Goal: Information Seeking & Learning: Learn about a topic

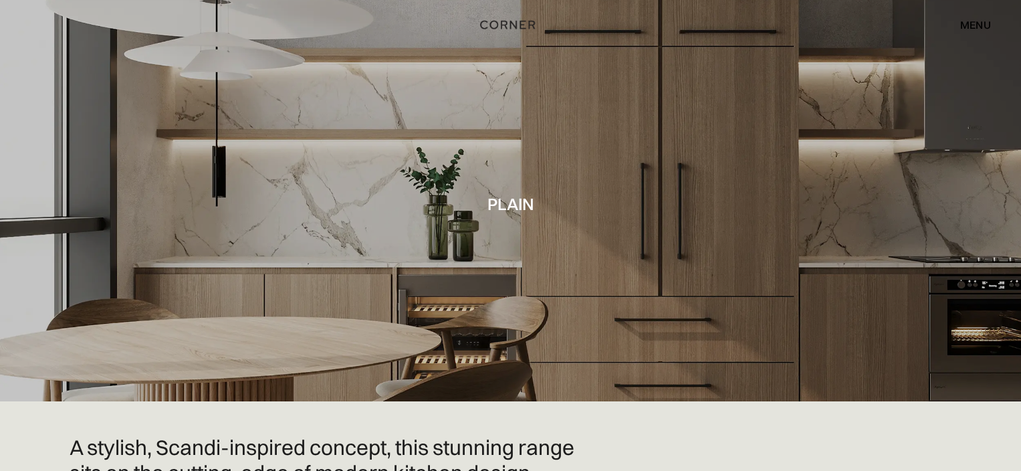
scroll to position [2007, 0]
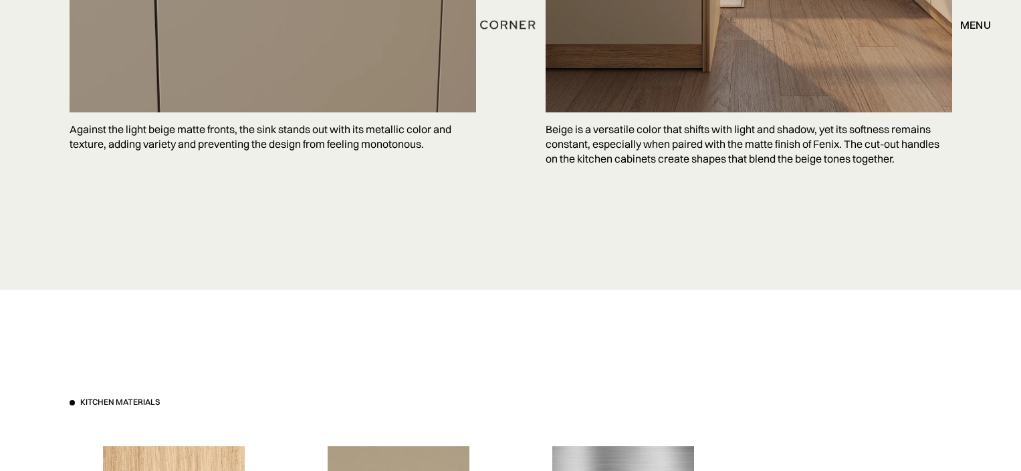
scroll to position [2341, 0]
